Goal: Complete application form

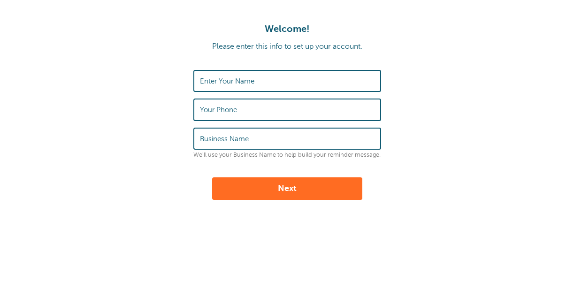
click at [281, 77] on input "Enter Your Name" at bounding box center [287, 81] width 175 height 20
type input "Ava Brocker"
type input "3802132336"
click at [332, 182] on button "Next" at bounding box center [287, 188] width 150 height 23
type input "peewee"
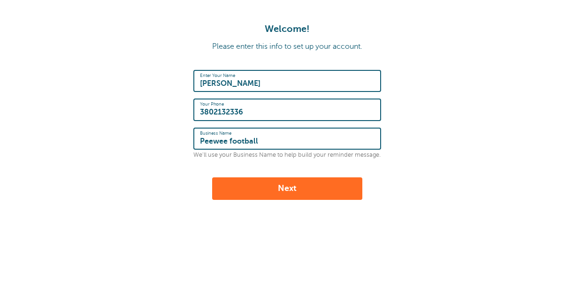
type input "Peewee football"
click at [321, 186] on button "Next" at bounding box center [287, 188] width 150 height 23
